Goal: Information Seeking & Learning: Check status

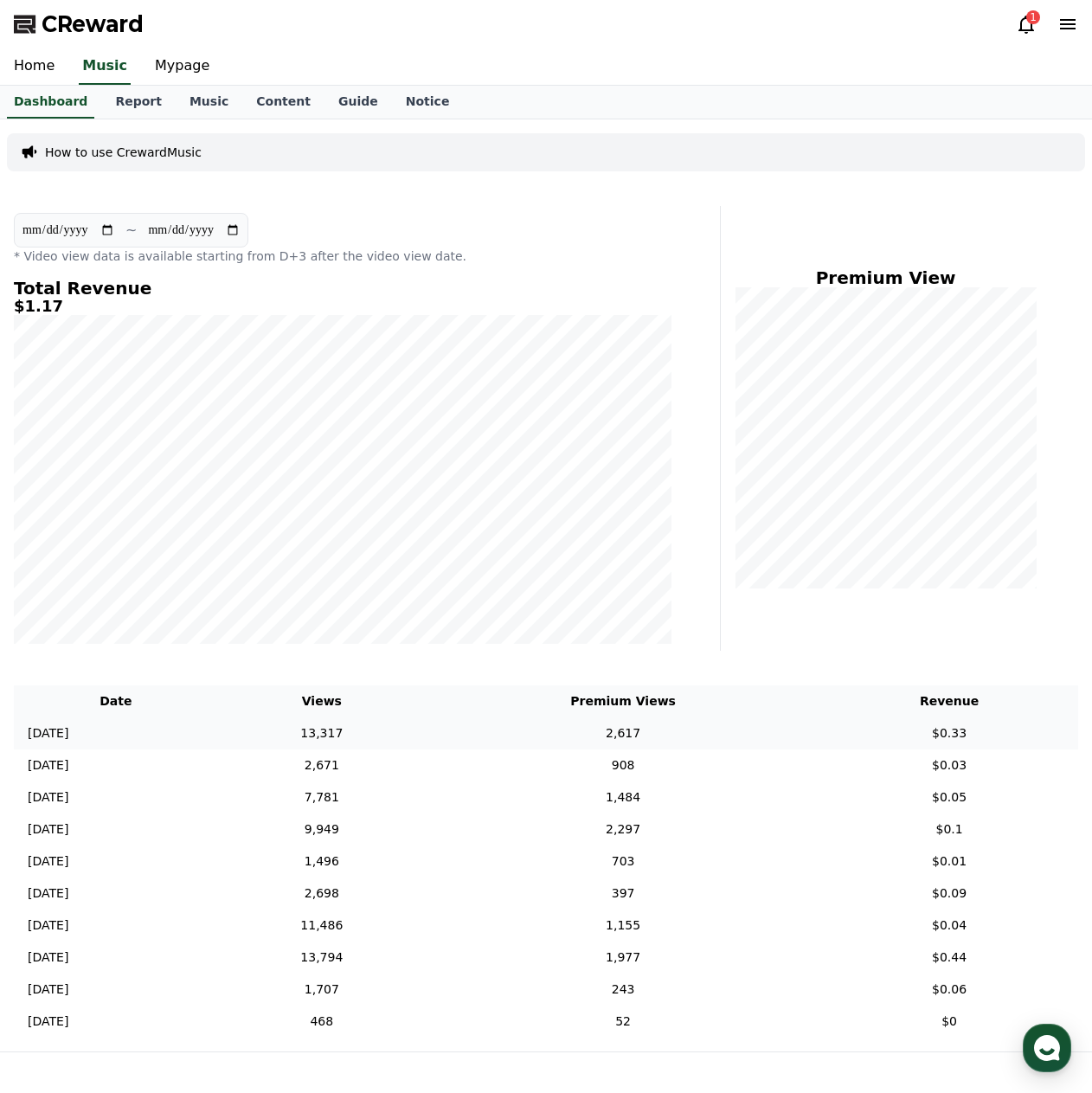
click at [131, 737] on td "[DATE] 09/26" at bounding box center [116, 733] width 205 height 32
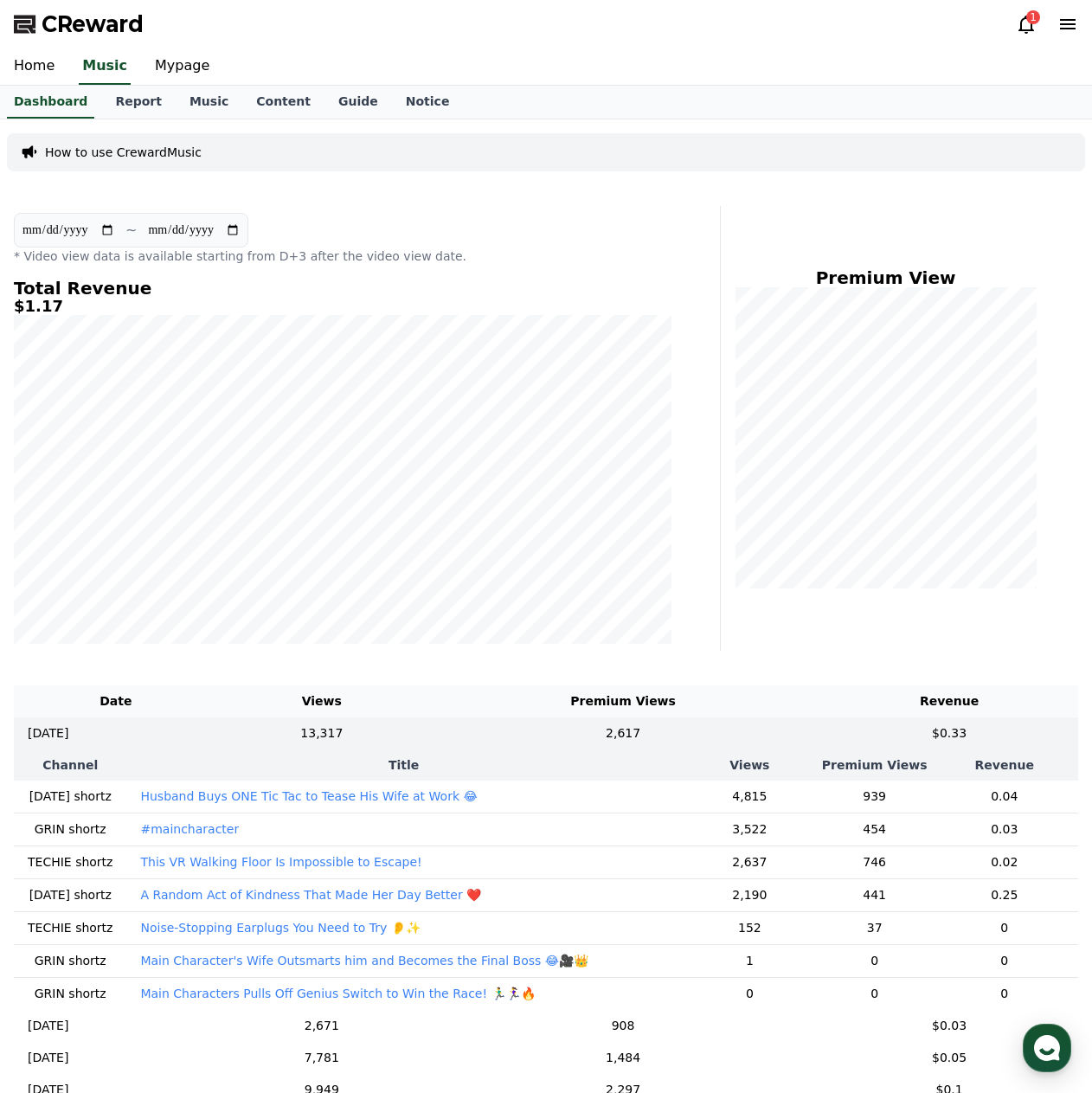
click at [362, 894] on p "A Random Act of Kindness That Made Her Day Better ❤️" at bounding box center [310, 893] width 341 height 17
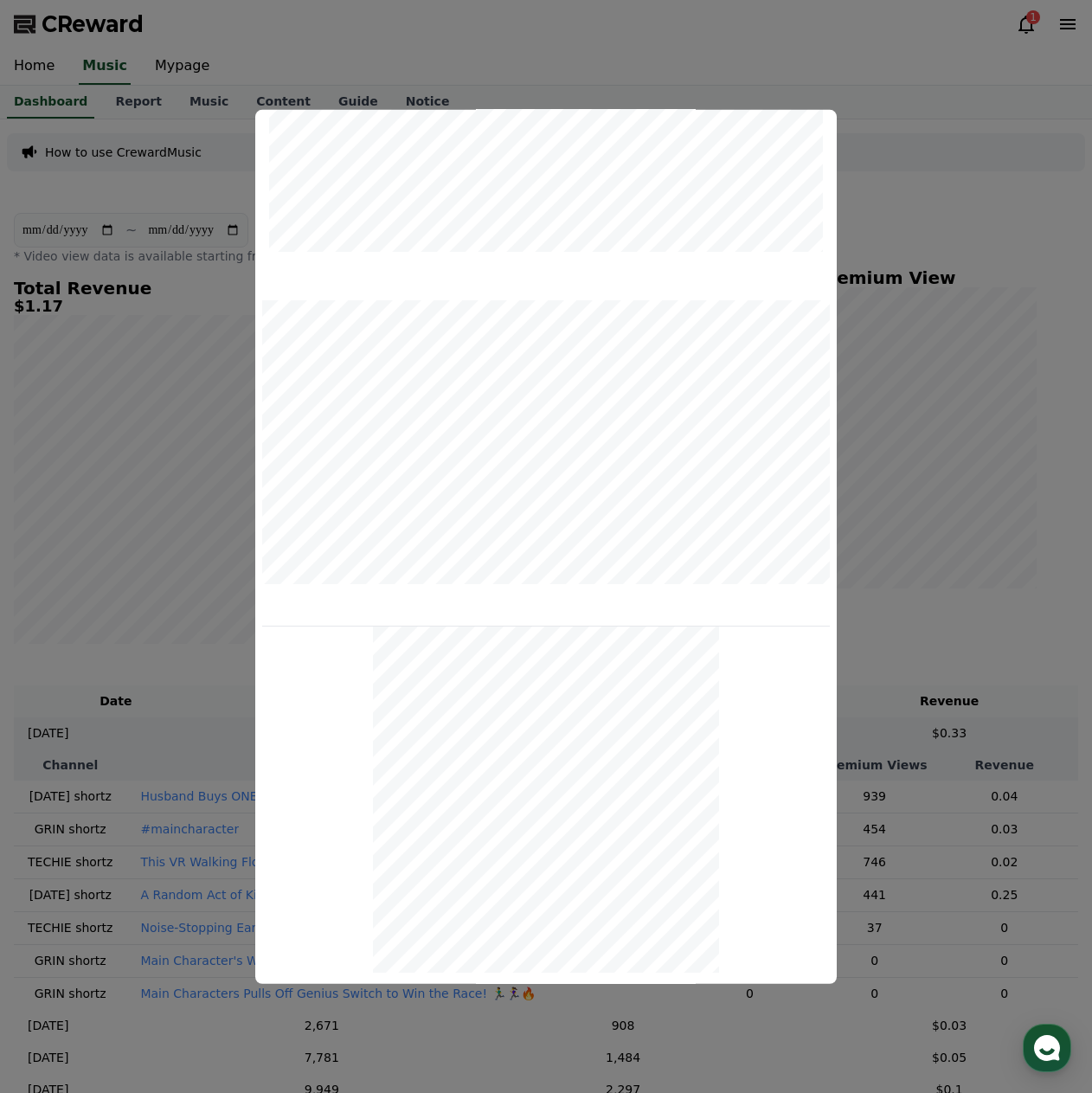
scroll to position [360, 0]
click at [1002, 84] on button "close modal" at bounding box center [546, 546] width 1092 height 1093
click at [1020, 30] on icon at bounding box center [1026, 25] width 16 height 18
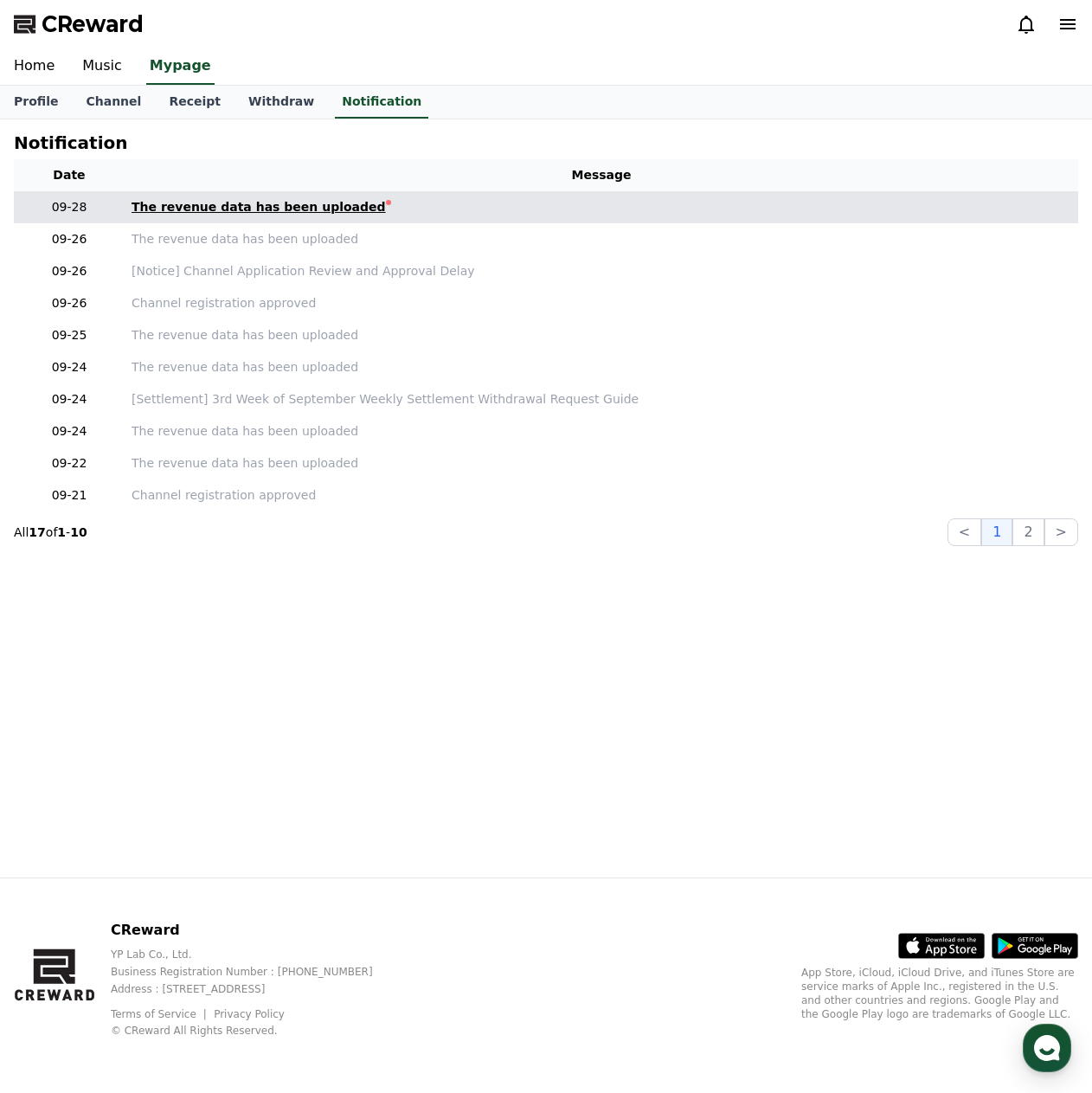
click at [278, 202] on div "The revenue data has been uploaded" at bounding box center [258, 207] width 254 height 18
